Goal: Find specific page/section: Find specific page/section

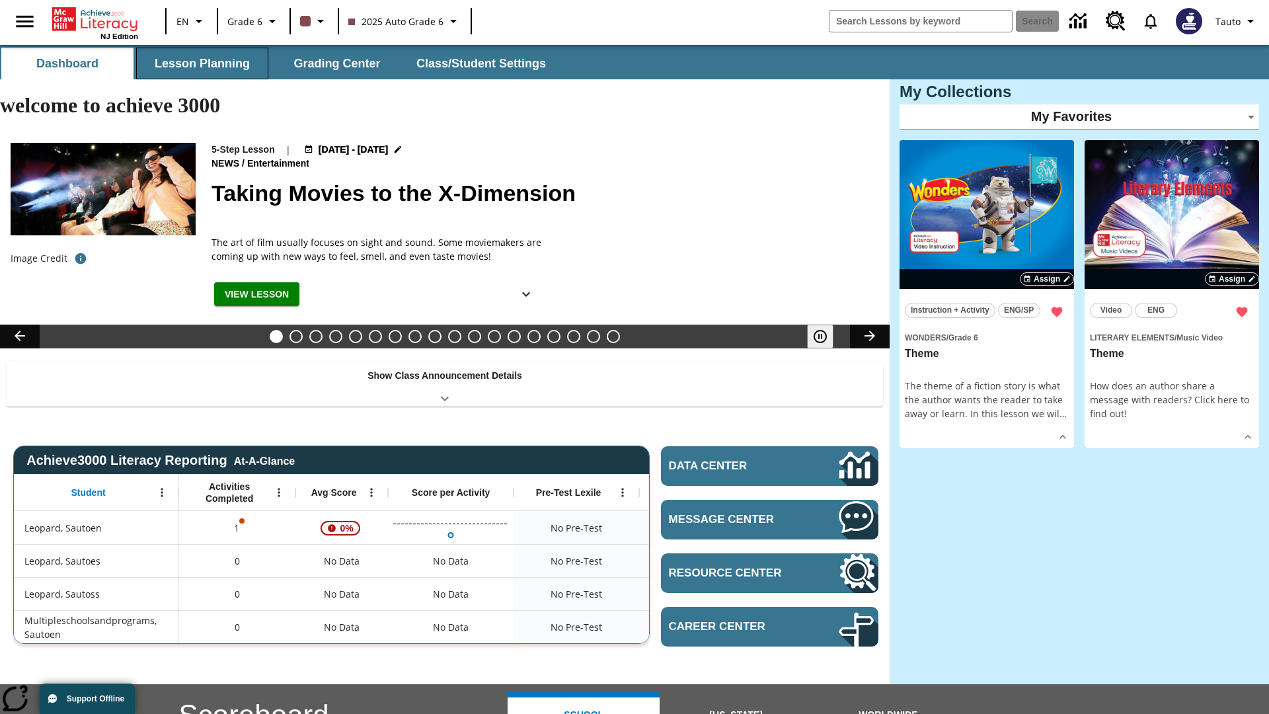
click at [202, 63] on button "Lesson Planning" at bounding box center [202, 64] width 132 height 32
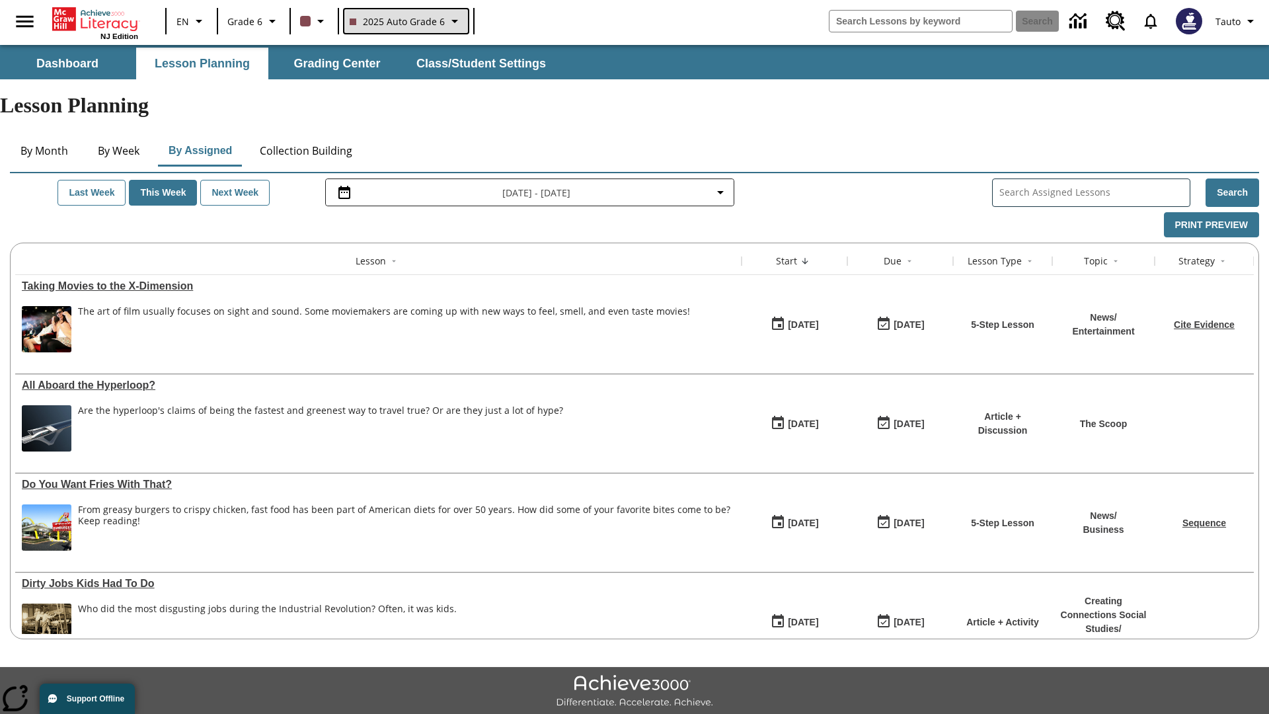
click at [404, 21] on span "2025 Auto Grade 6" at bounding box center [397, 22] width 95 height 14
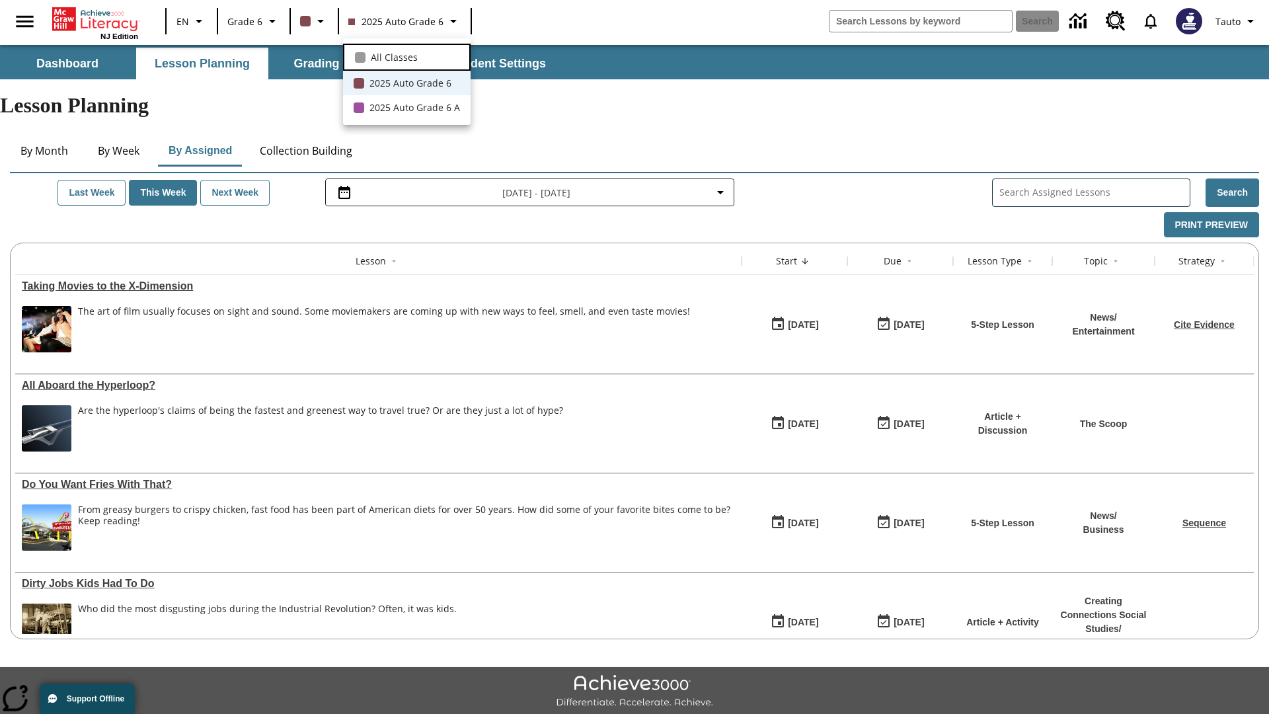
click at [406, 56] on span "All Classes" at bounding box center [394, 57] width 47 height 14
